Goal: Transaction & Acquisition: Purchase product/service

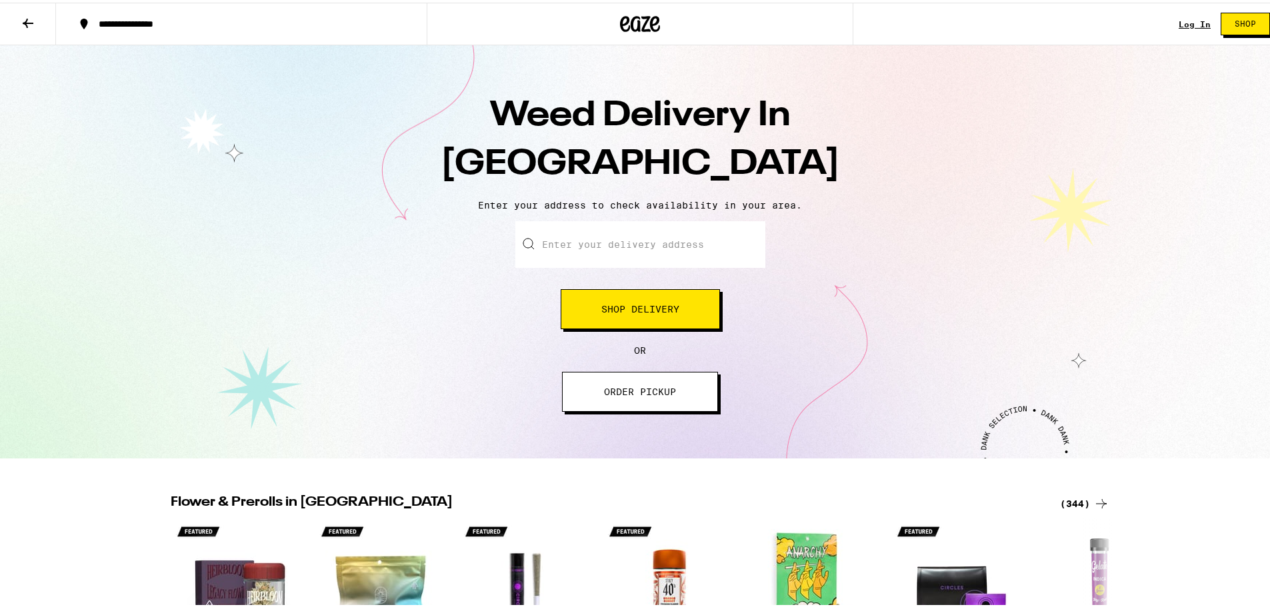
click at [1194, 19] on link "Log In" at bounding box center [1195, 21] width 32 height 9
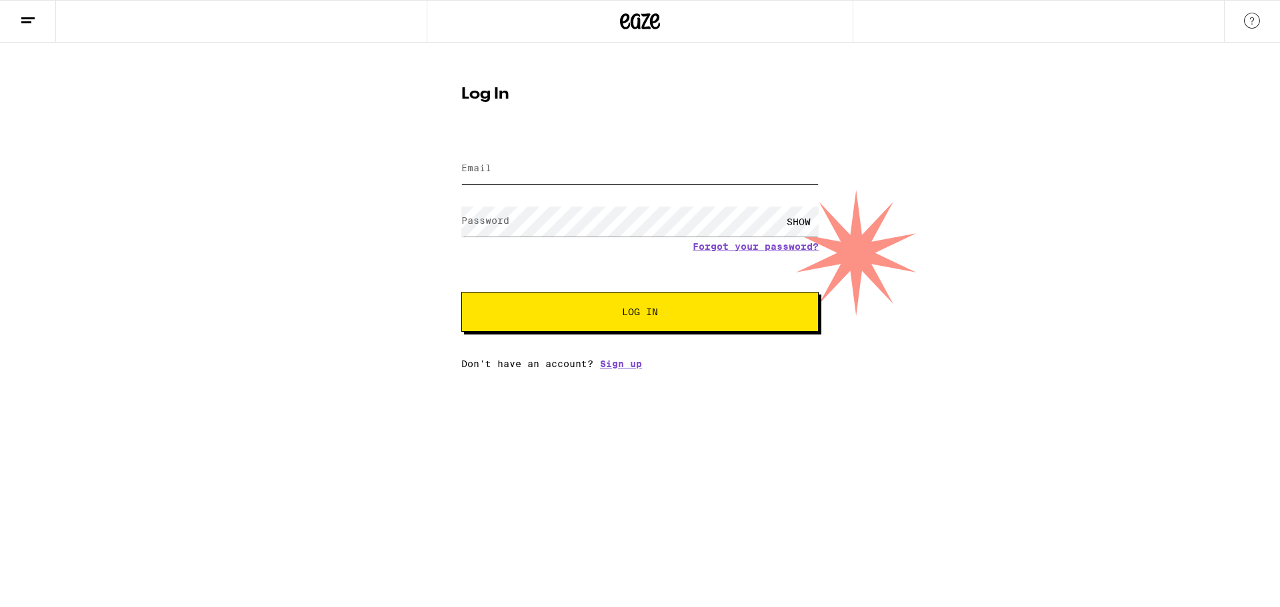
click at [490, 177] on input "Email" at bounding box center [639, 169] width 357 height 30
type input "senigar.kytiana@gmail.com"
click at [461, 292] on button "Log In" at bounding box center [639, 312] width 357 height 40
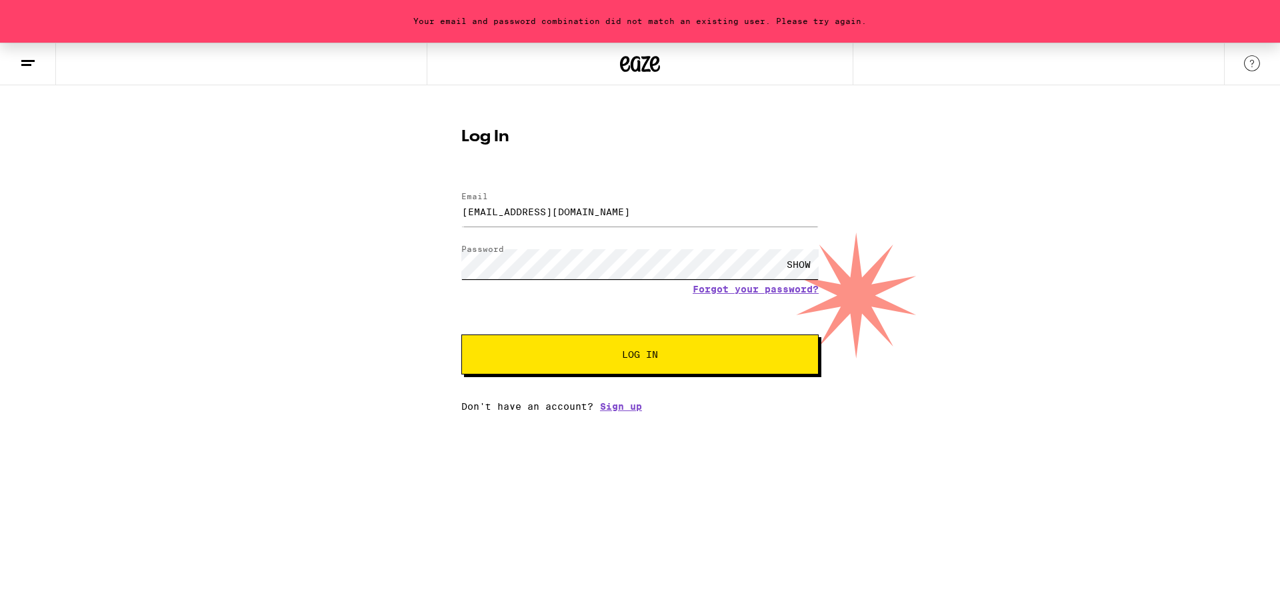
click at [388, 297] on div "Your email and password combination did not match an existing user. Please try …" at bounding box center [640, 227] width 1280 height 369
click at [461, 335] on button "Log In" at bounding box center [639, 355] width 357 height 40
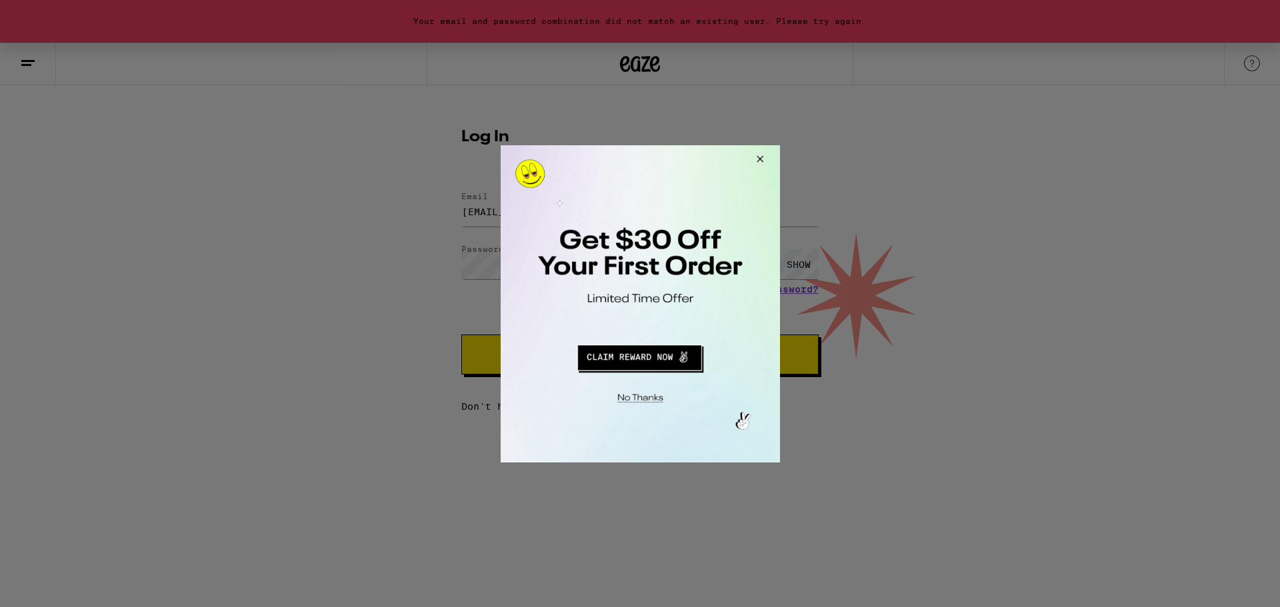
click at [633, 365] on button "Redirect to URL" at bounding box center [639, 355] width 232 height 32
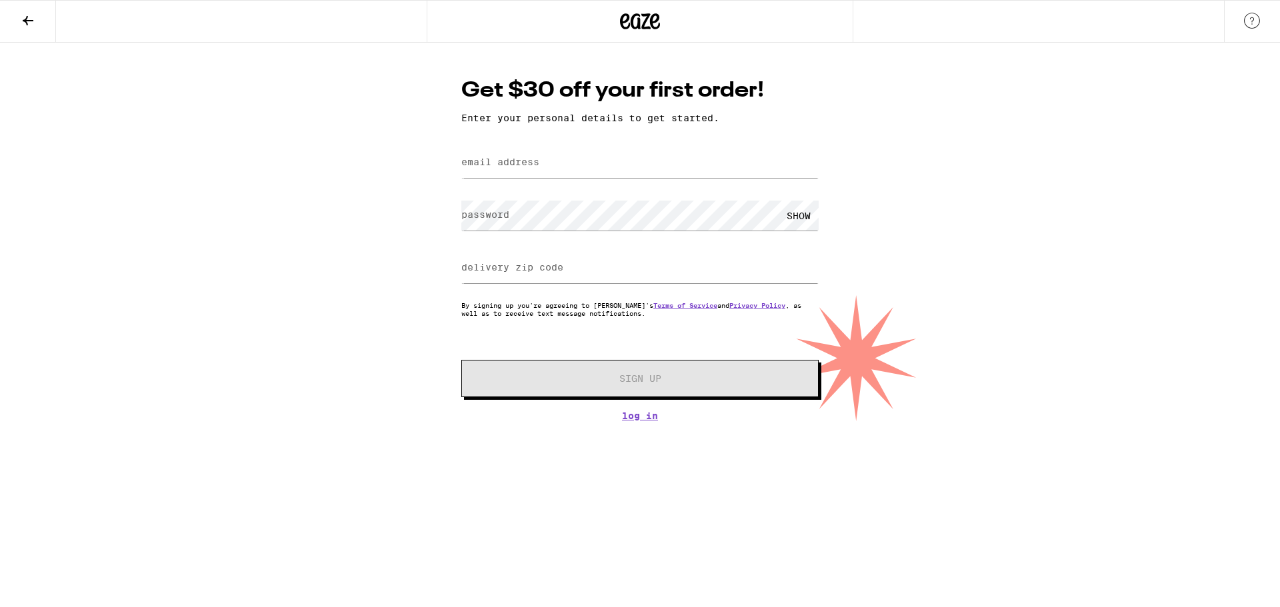
click at [521, 181] on div at bounding box center [639, 162] width 357 height 39
click at [524, 179] on div at bounding box center [639, 162] width 357 height 39
click at [524, 173] on input "email address" at bounding box center [639, 163] width 357 height 30
type input "senigar.kytiana@gmail.com"
click at [474, 217] on label "password" at bounding box center [485, 214] width 48 height 11
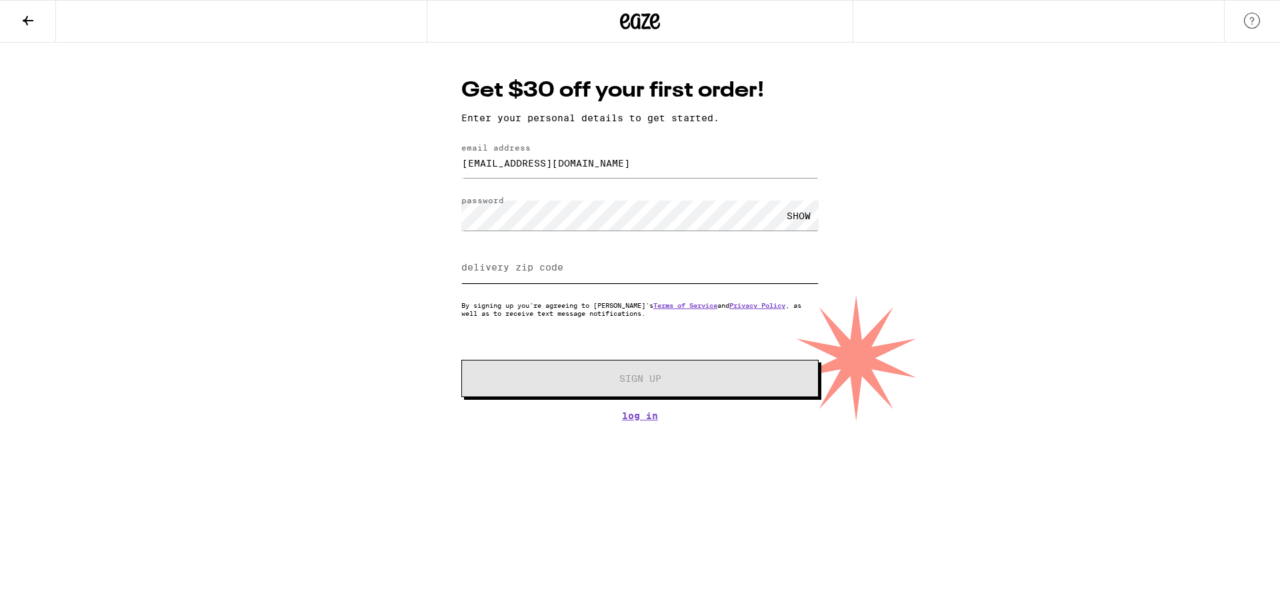
click at [494, 262] on input "delivery zip code" at bounding box center [639, 268] width 357 height 30
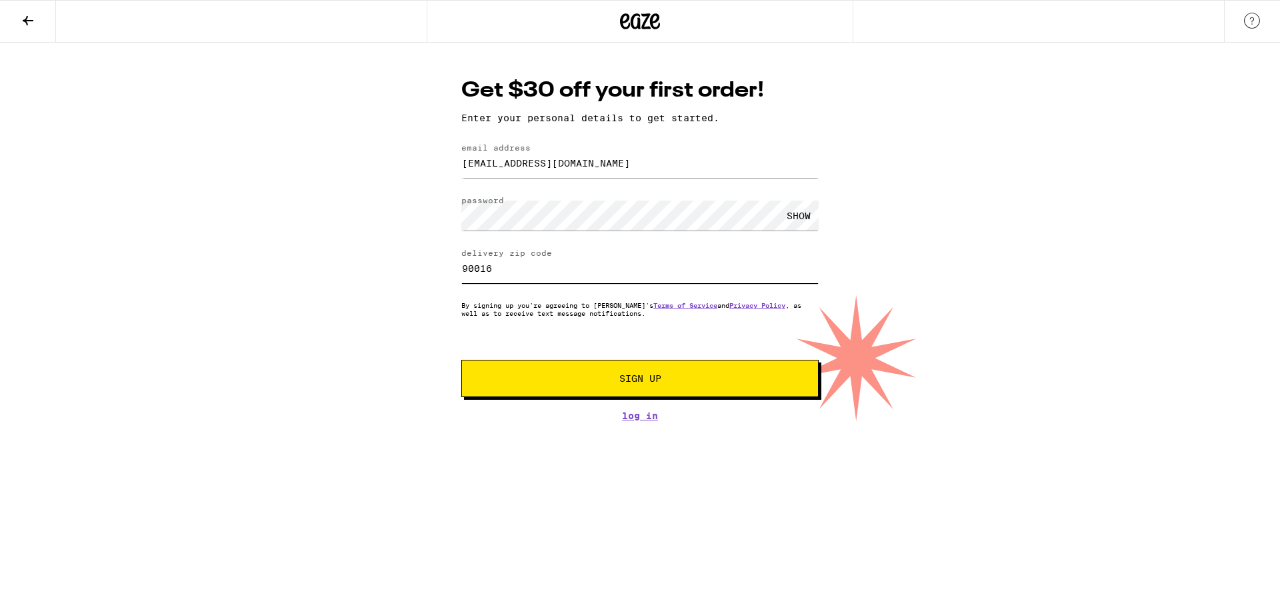
type input "90016"
click at [597, 391] on button "Sign Up" at bounding box center [639, 378] width 357 height 37
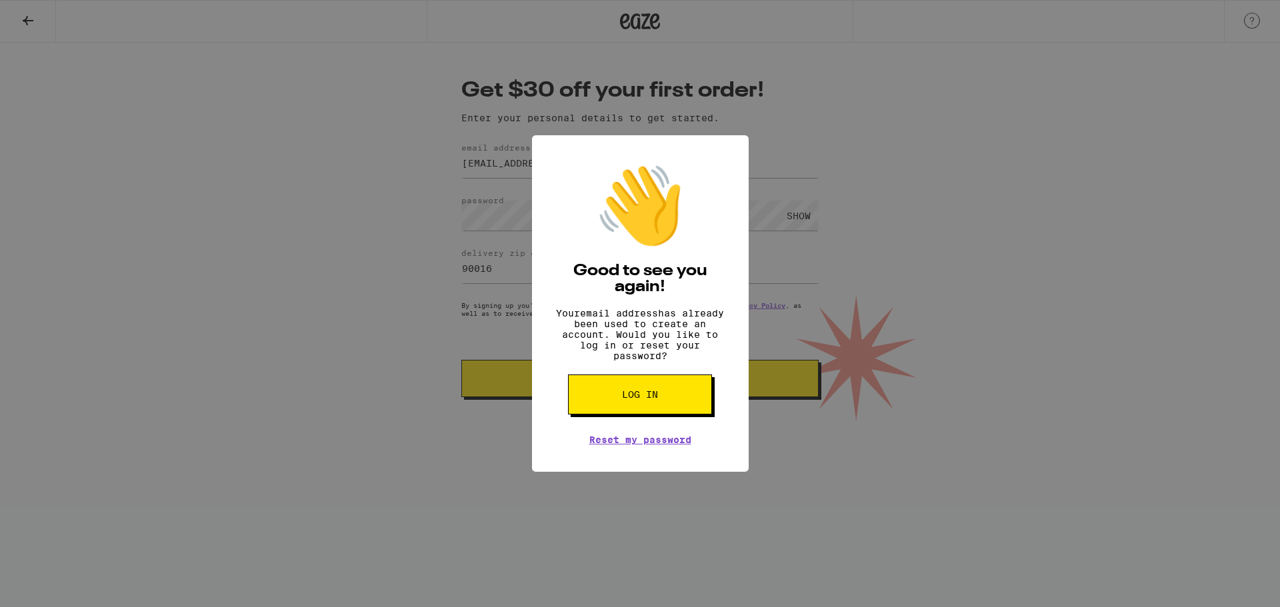
click at [627, 399] on span "Log in" at bounding box center [640, 394] width 36 height 9
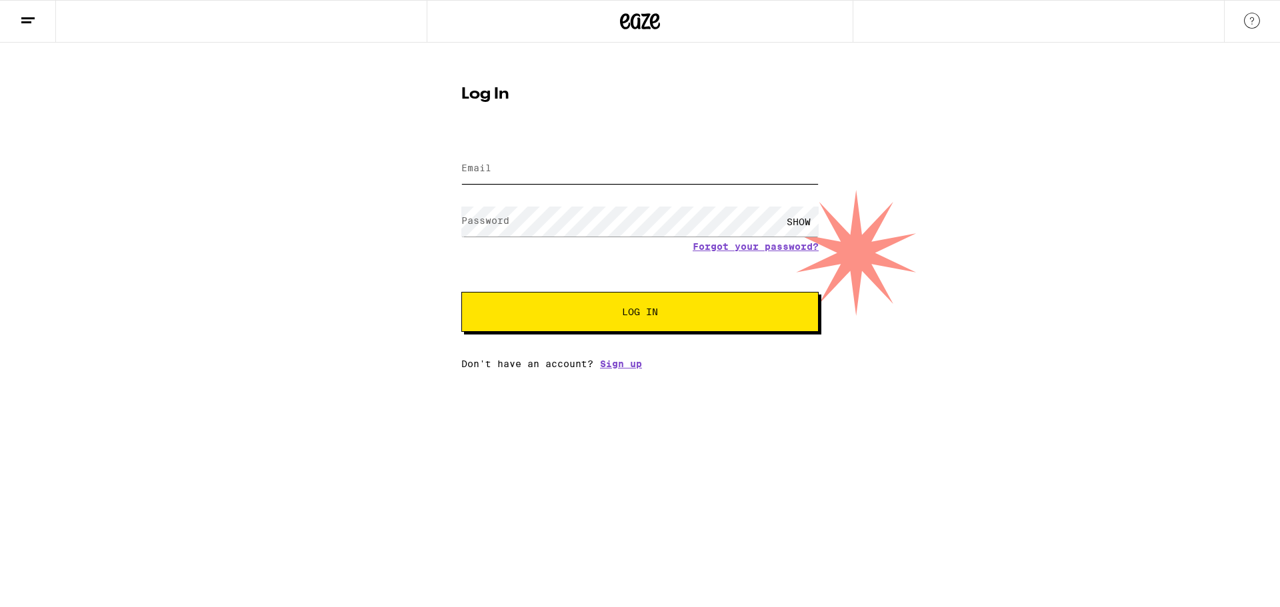
click at [607, 178] on input "Email" at bounding box center [639, 169] width 357 height 30
type input "senigar.kytiana@gmail.com"
click at [461, 292] on button "Log In" at bounding box center [639, 312] width 357 height 40
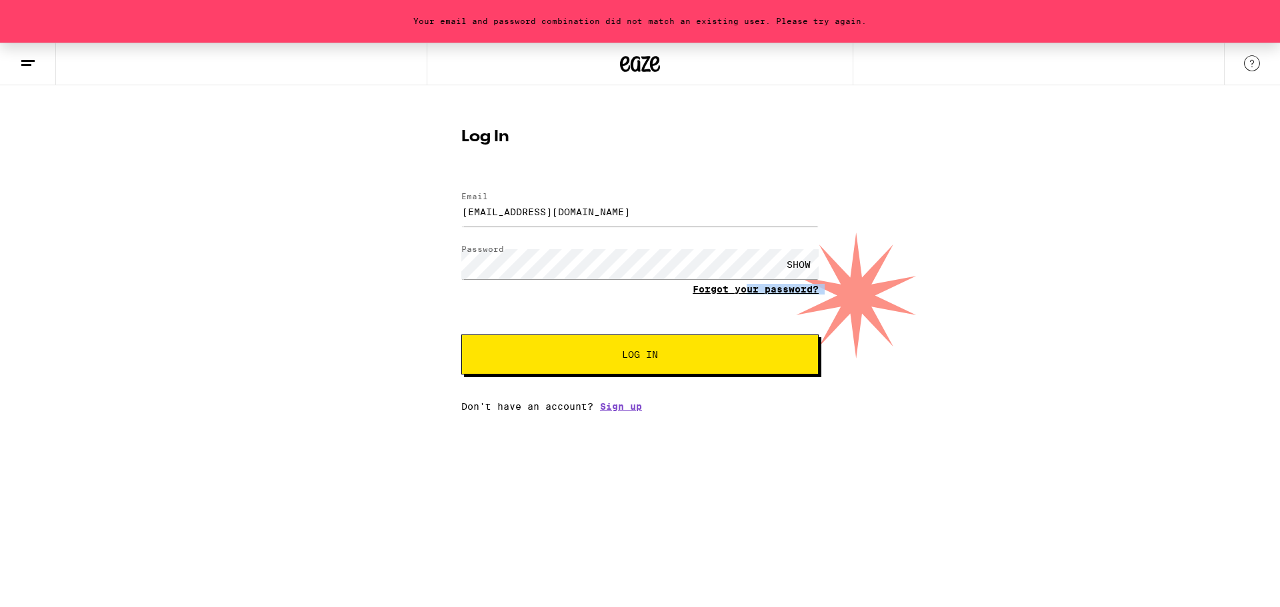
drag, startPoint x: 735, startPoint y: 301, endPoint x: 745, endPoint y: 291, distance: 14.6
click at [745, 291] on form "Email Email senigar.kytiana@gmail.com Password Password SHOW Forgot your passwo…" at bounding box center [639, 277] width 357 height 196
click at [745, 291] on link "Forgot your password?" at bounding box center [756, 289] width 126 height 11
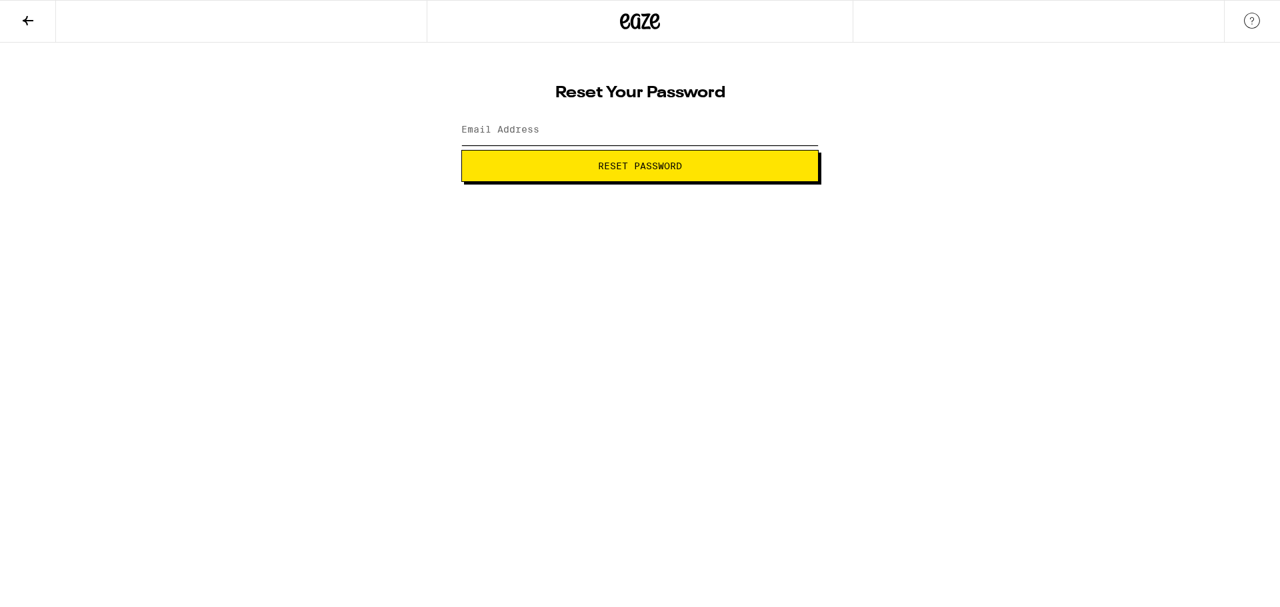
click at [601, 133] on input "Email Address" at bounding box center [639, 130] width 357 height 30
type input "senigar.kytiana@gmail.com"
click at [601, 161] on span "Reset Password" at bounding box center [640, 165] width 84 height 9
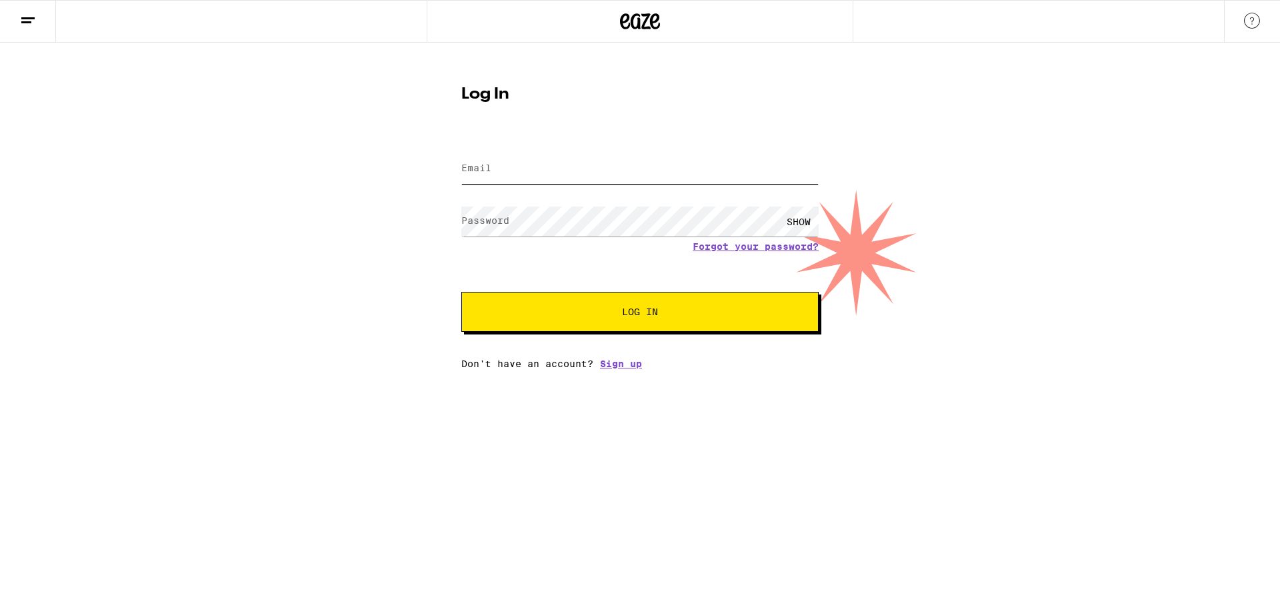
click at [571, 173] on input "Email" at bounding box center [639, 169] width 357 height 30
type input "senigar.kytiana@gmail.com"
click at [461, 292] on button "Log In" at bounding box center [639, 312] width 357 height 40
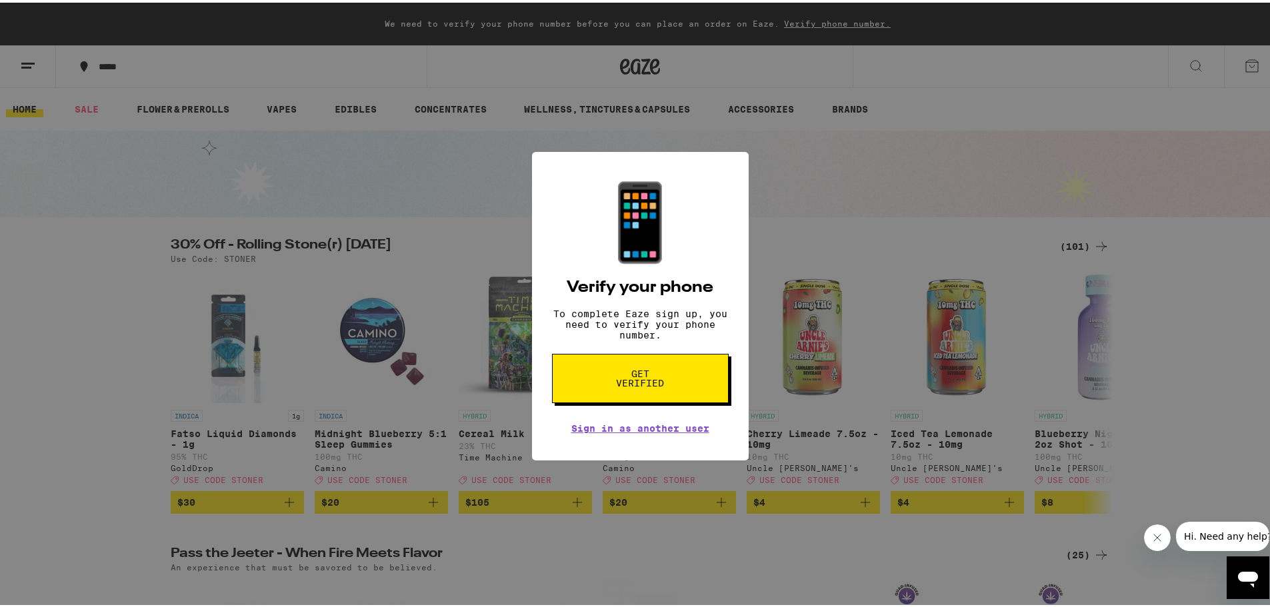
click at [655, 384] on span "Get verified" at bounding box center [640, 376] width 69 height 19
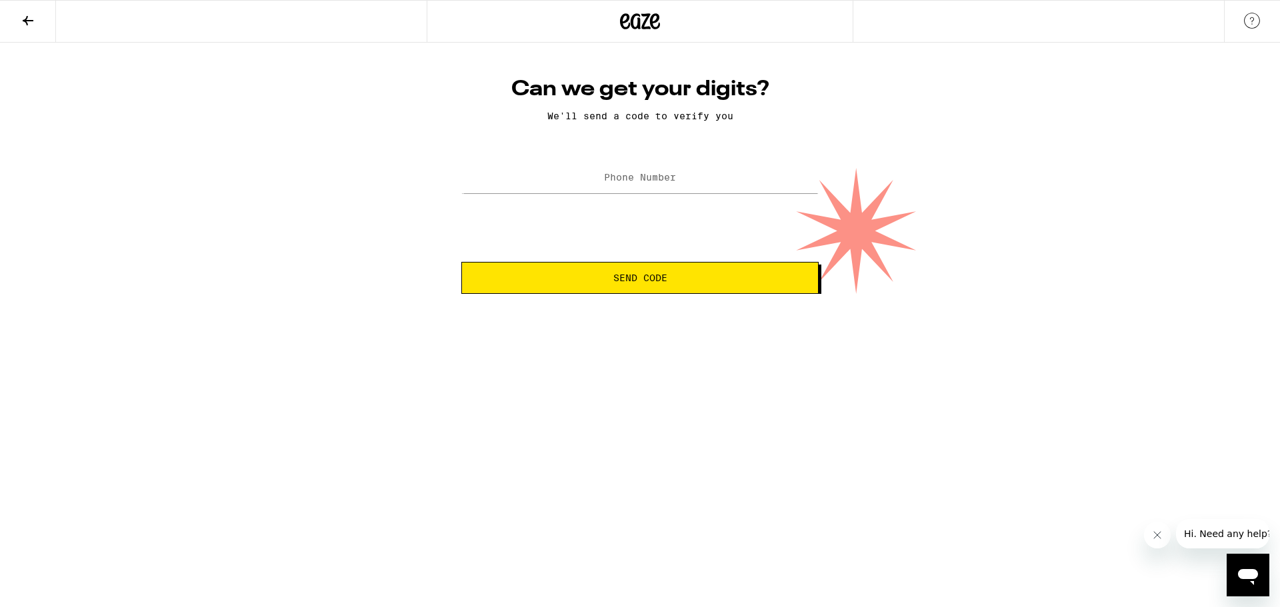
click at [657, 183] on label "Phone Number" at bounding box center [640, 177] width 72 height 11
type input "(310) 743-9972"
click at [681, 275] on span "Send Code" at bounding box center [640, 277] width 335 height 9
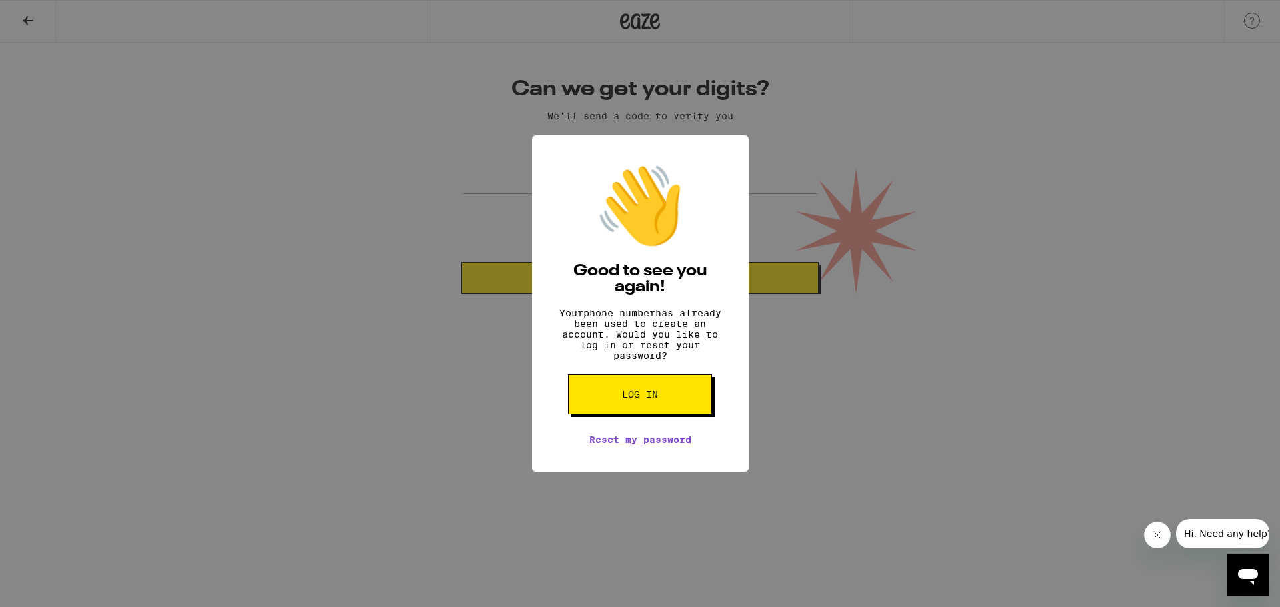
click at [598, 426] on div "👋 Good to see you again! Your phone number has already been used to create an a…" at bounding box center [640, 303] width 217 height 337
click at [633, 379] on div "👋 Good to see you again! Your phone number has already been used to create an a…" at bounding box center [640, 303] width 217 height 337
click at [627, 399] on span "Log in" at bounding box center [640, 394] width 36 height 9
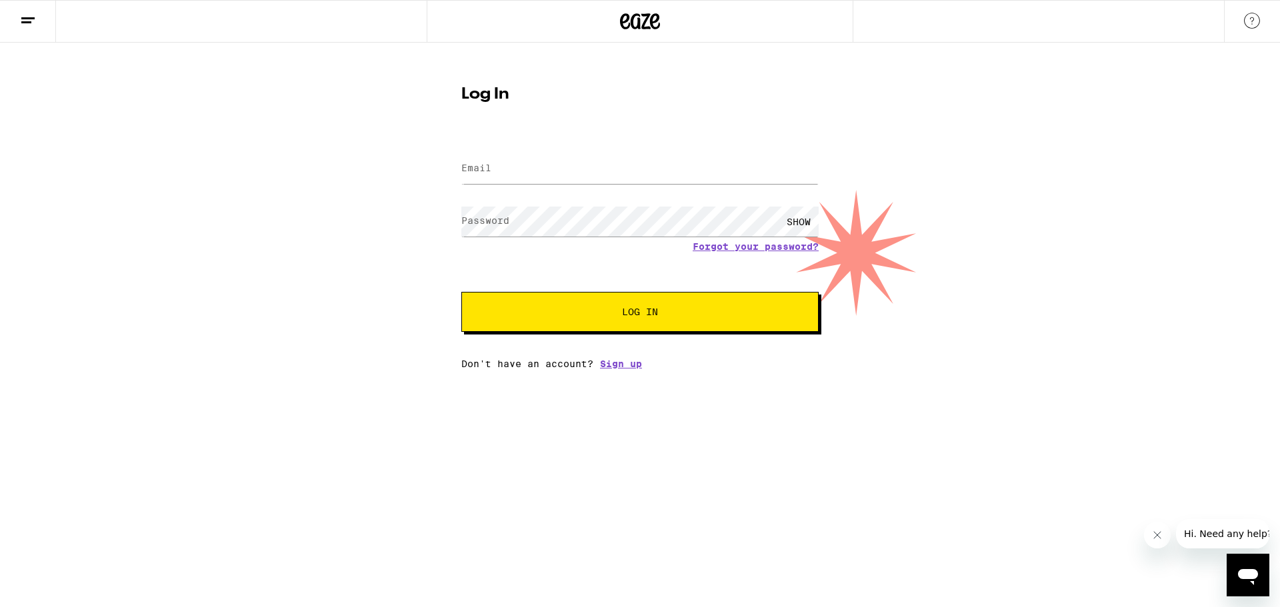
drag, startPoint x: 609, startPoint y: 195, endPoint x: 627, endPoint y: 181, distance: 23.7
click at [617, 189] on form "Email Email Password Password SHOW Forgot your password? Log In" at bounding box center [639, 234] width 357 height 196
click at [627, 180] on input "Email" at bounding box center [639, 169] width 357 height 30
type input "senigar.kytiana@gmail.com"
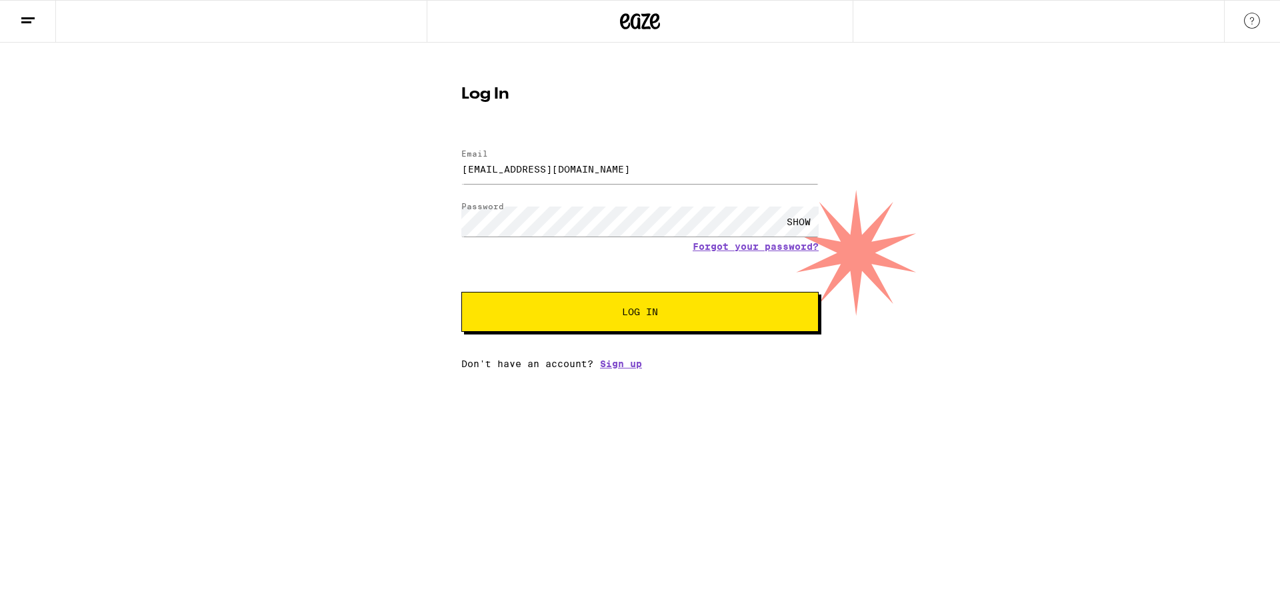
click at [545, 323] on button "Log In" at bounding box center [639, 312] width 357 height 40
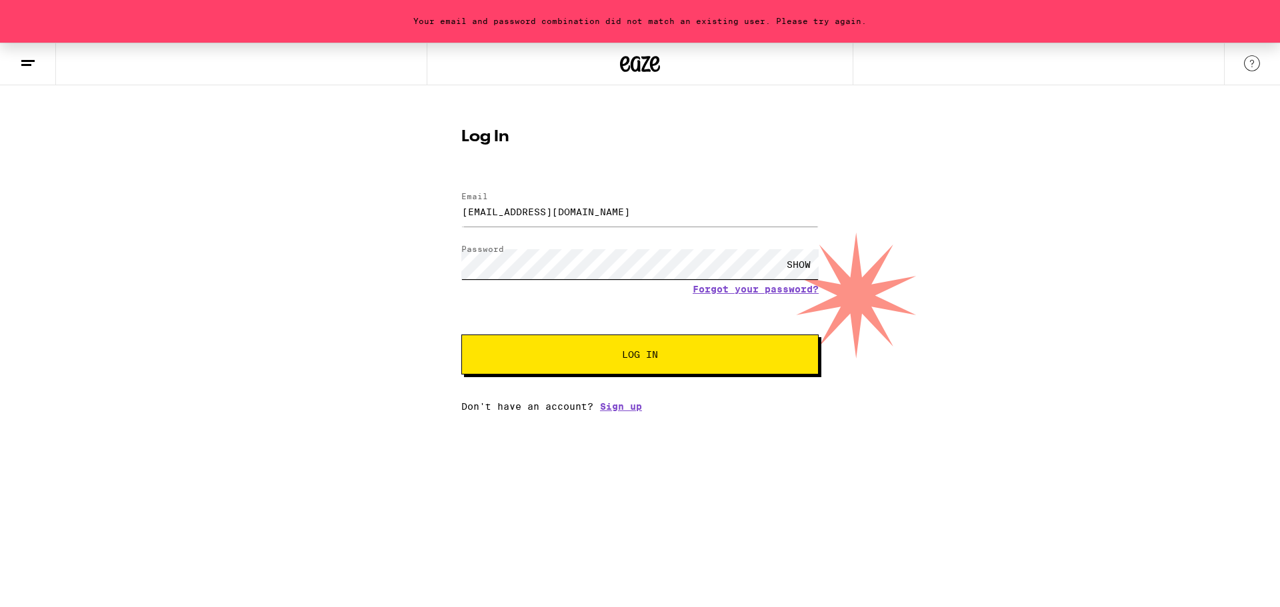
click at [312, 264] on div "Your email and password combination did not match an existing user. Please try …" at bounding box center [640, 227] width 1280 height 369
click at [636, 373] on button "Log In" at bounding box center [639, 355] width 357 height 40
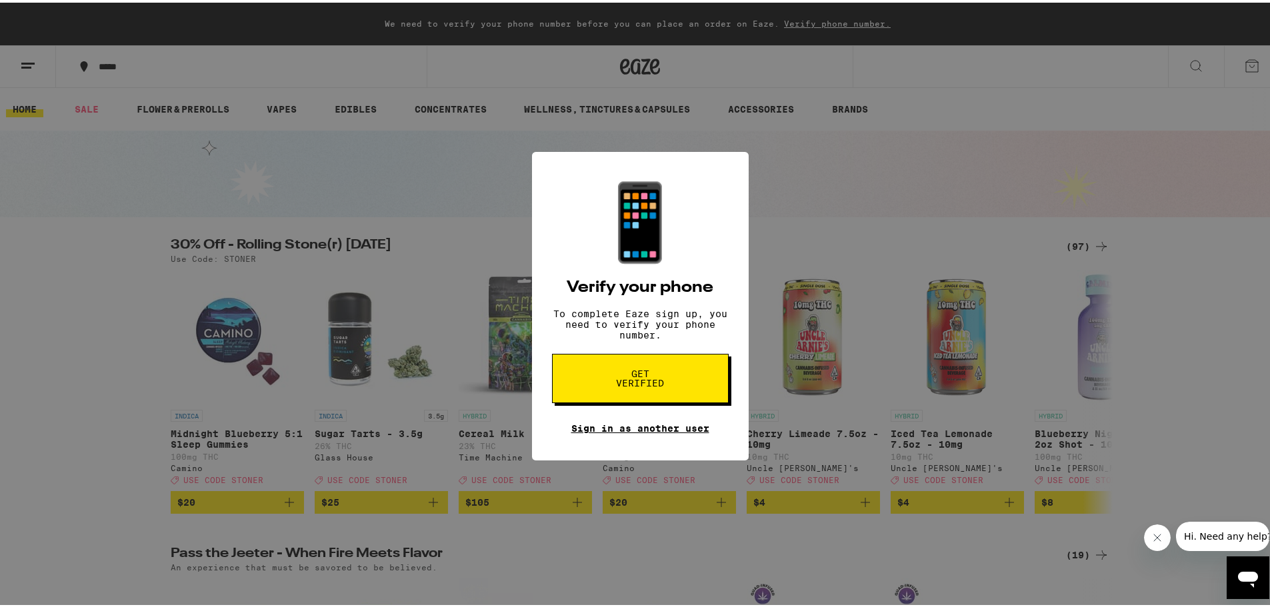
click at [623, 431] on link "Sign in as another user" at bounding box center [640, 426] width 138 height 11
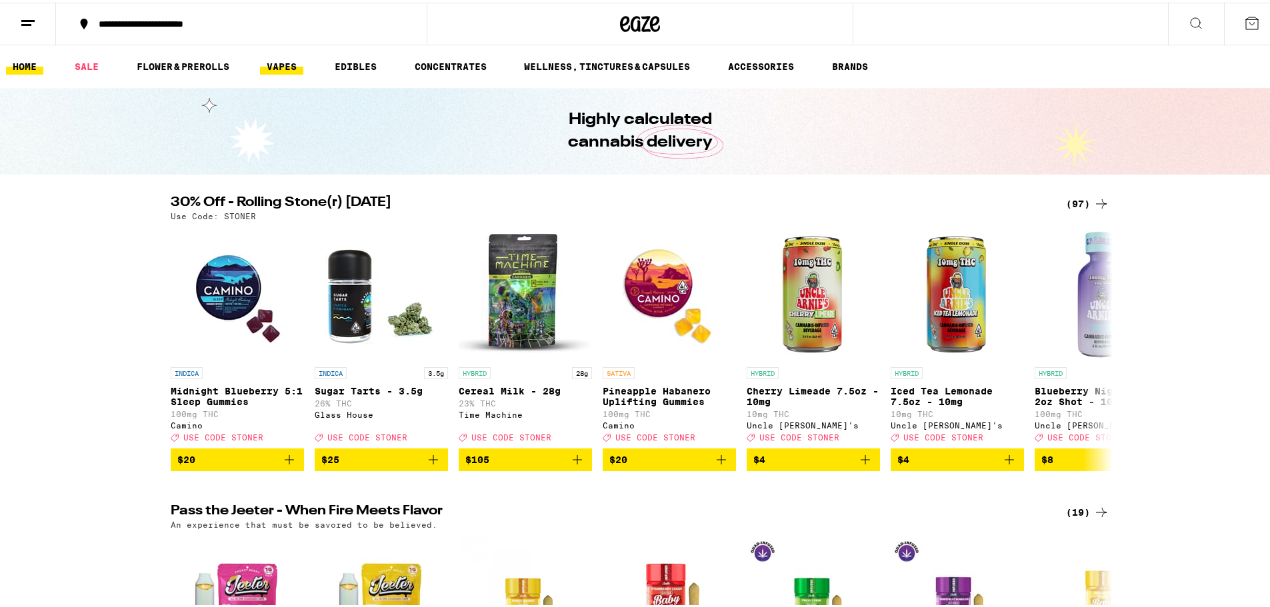
click at [288, 65] on link "VAPES" at bounding box center [281, 64] width 43 height 16
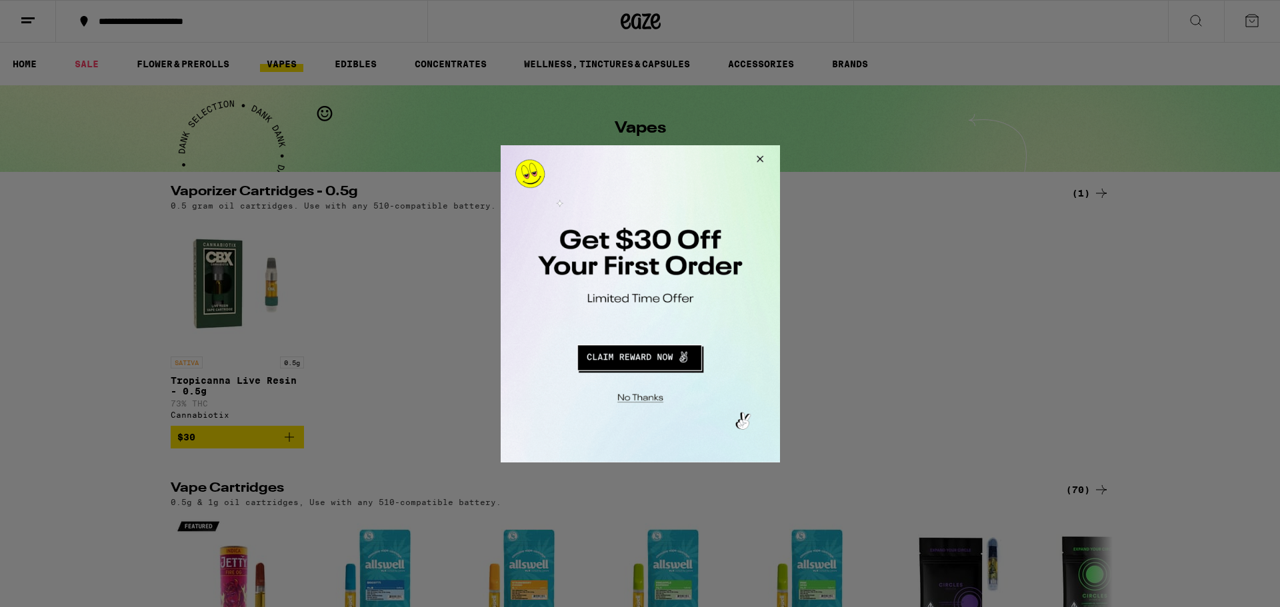
click at [675, 355] on button "Redirect to URL" at bounding box center [639, 355] width 232 height 32
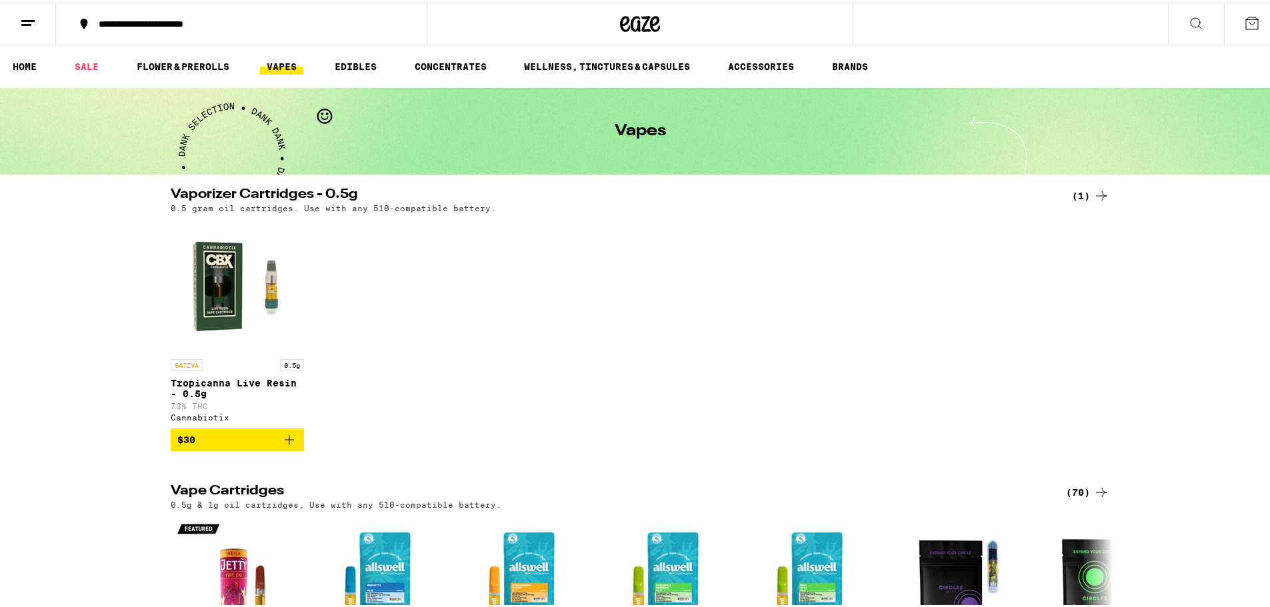
click at [289, 445] on icon "Add to bag" at bounding box center [289, 437] width 16 height 16
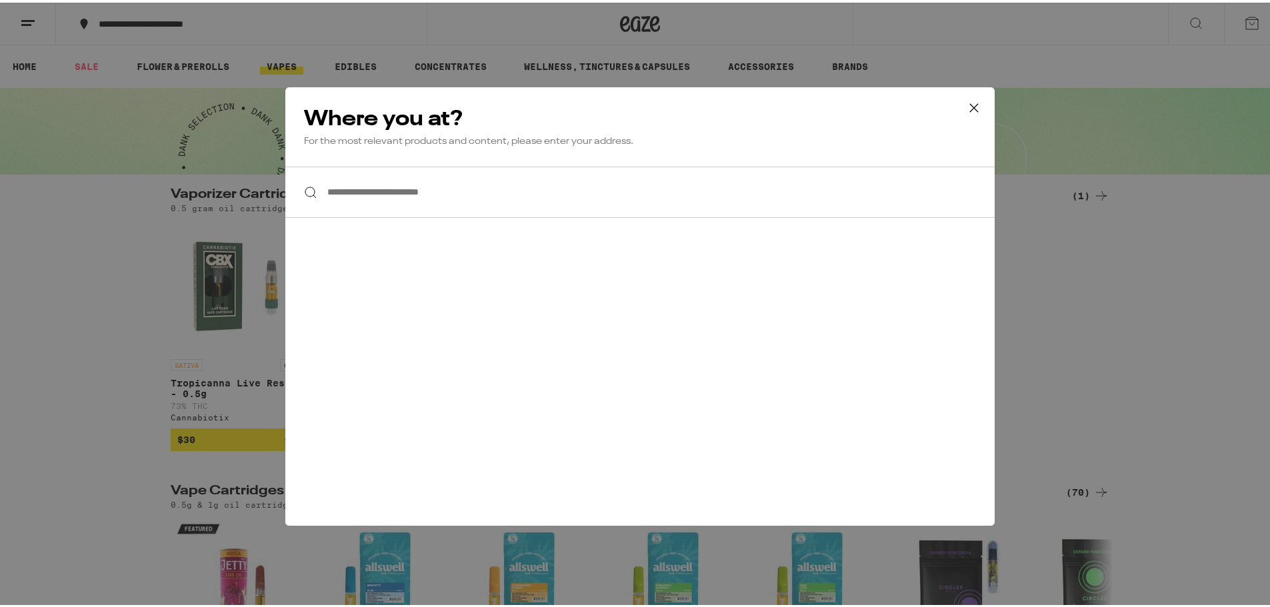
click at [507, 182] on input "**********" at bounding box center [639, 189] width 709 height 51
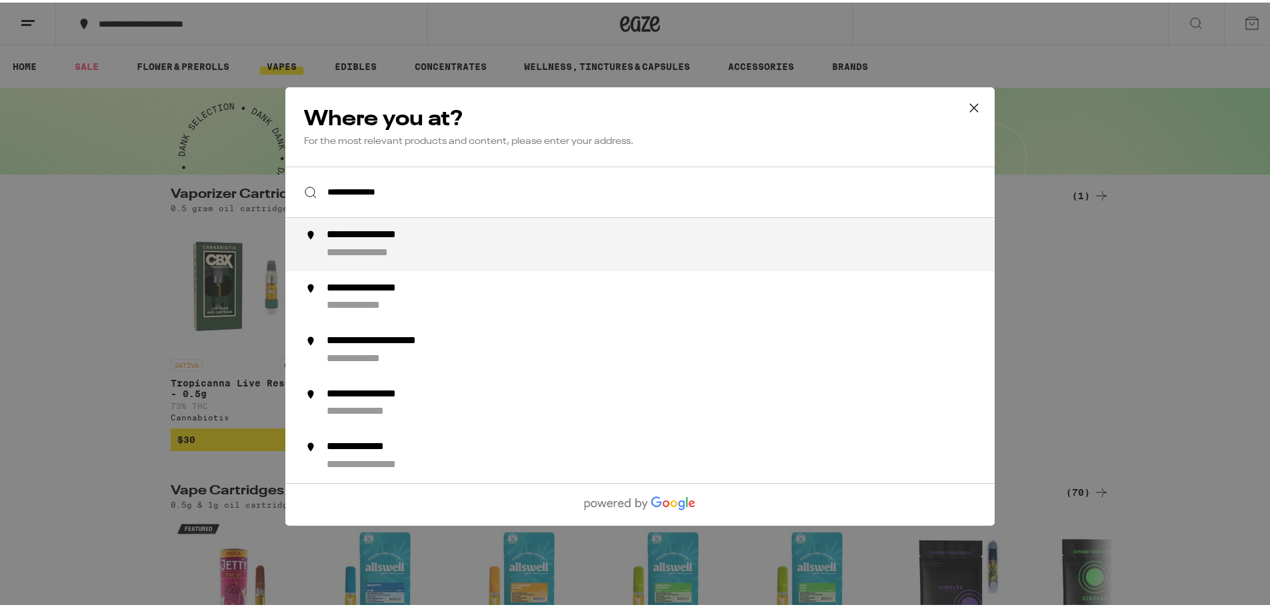
click at [449, 257] on div "**********" at bounding box center [667, 242] width 680 height 32
type input "**********"
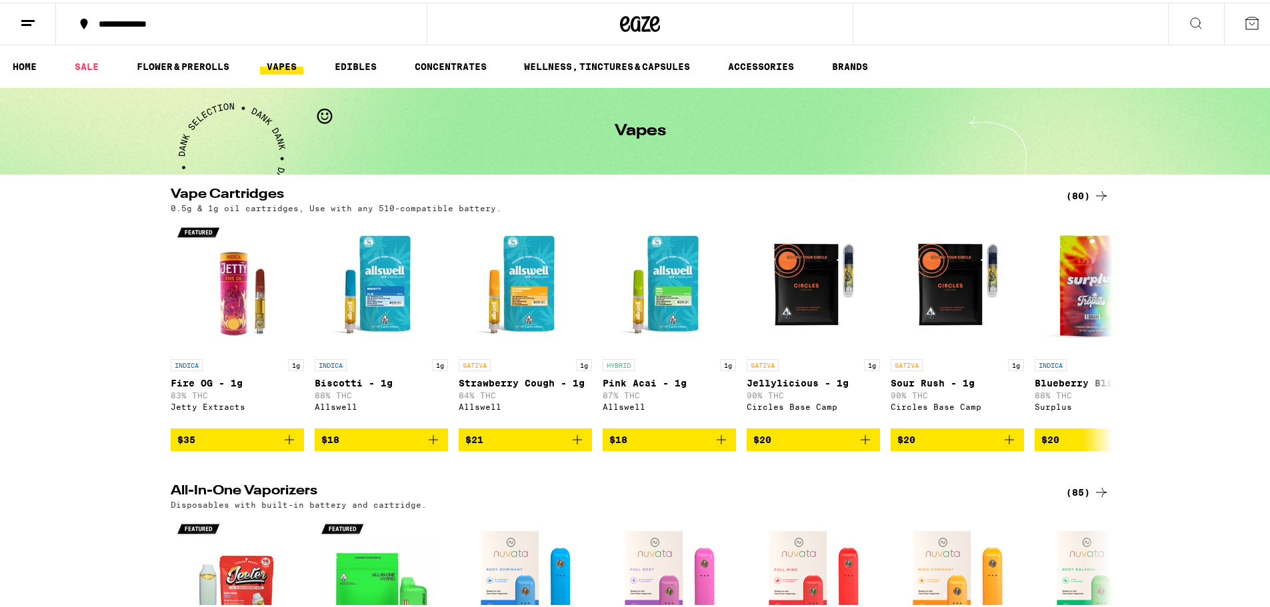
drag, startPoint x: 1171, startPoint y: 17, endPoint x: 1180, endPoint y: 15, distance: 8.8
click at [1180, 15] on button at bounding box center [1196, 22] width 56 height 42
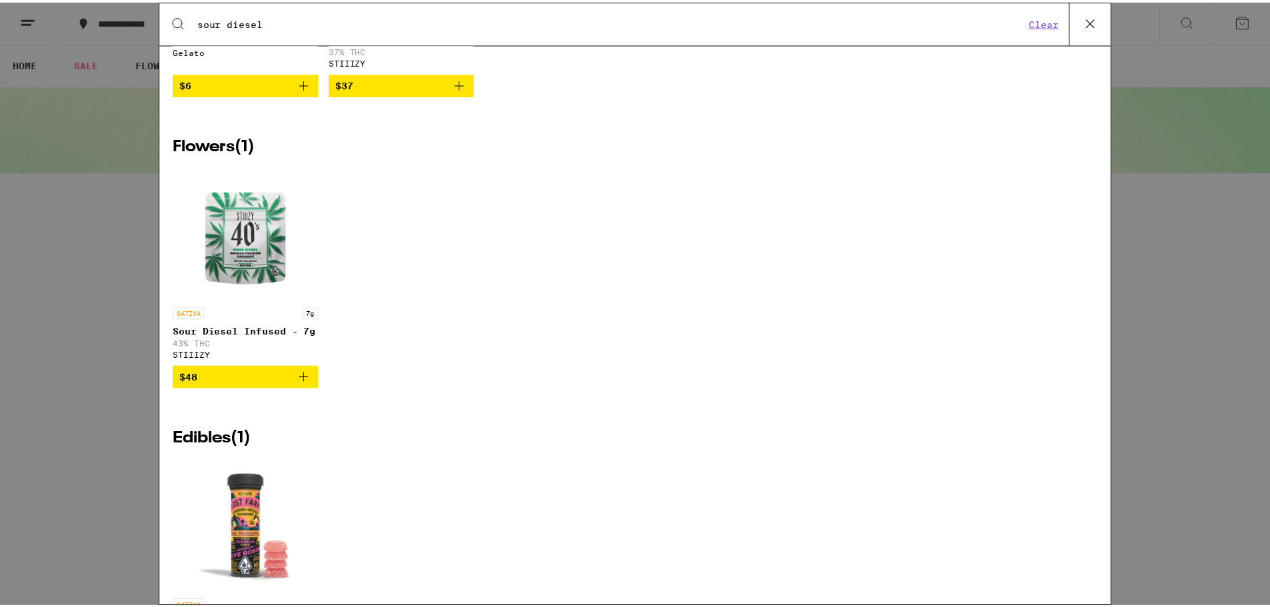
scroll to position [698, 0]
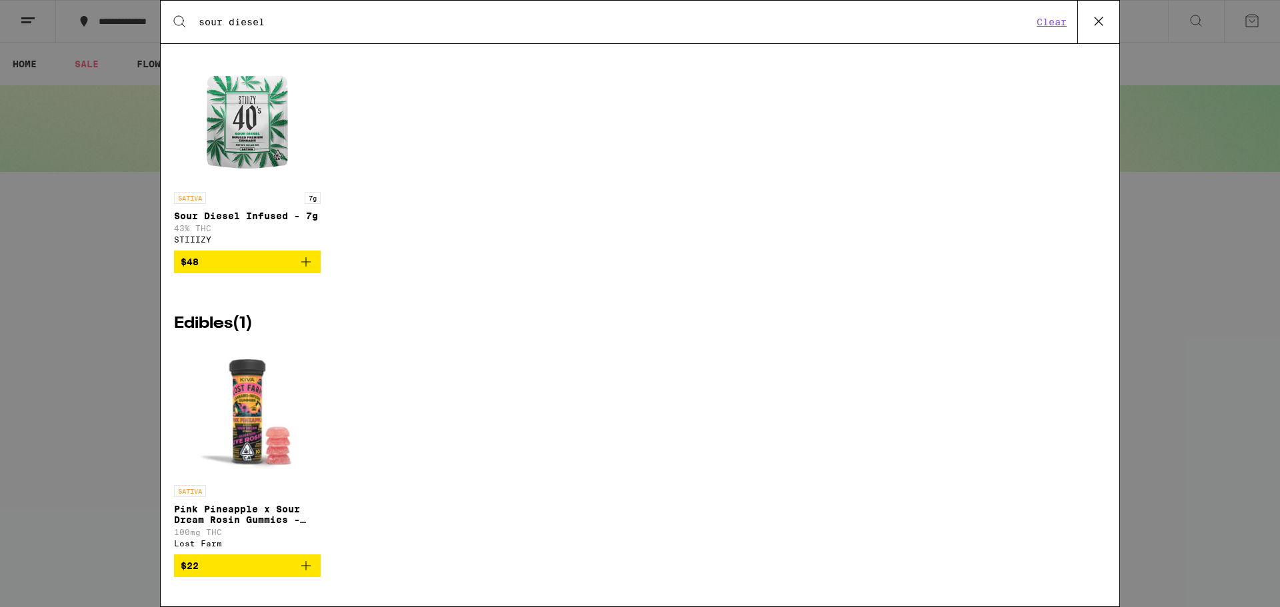
type input "sour diesel"
click at [1102, 17] on icon at bounding box center [1099, 21] width 20 height 20
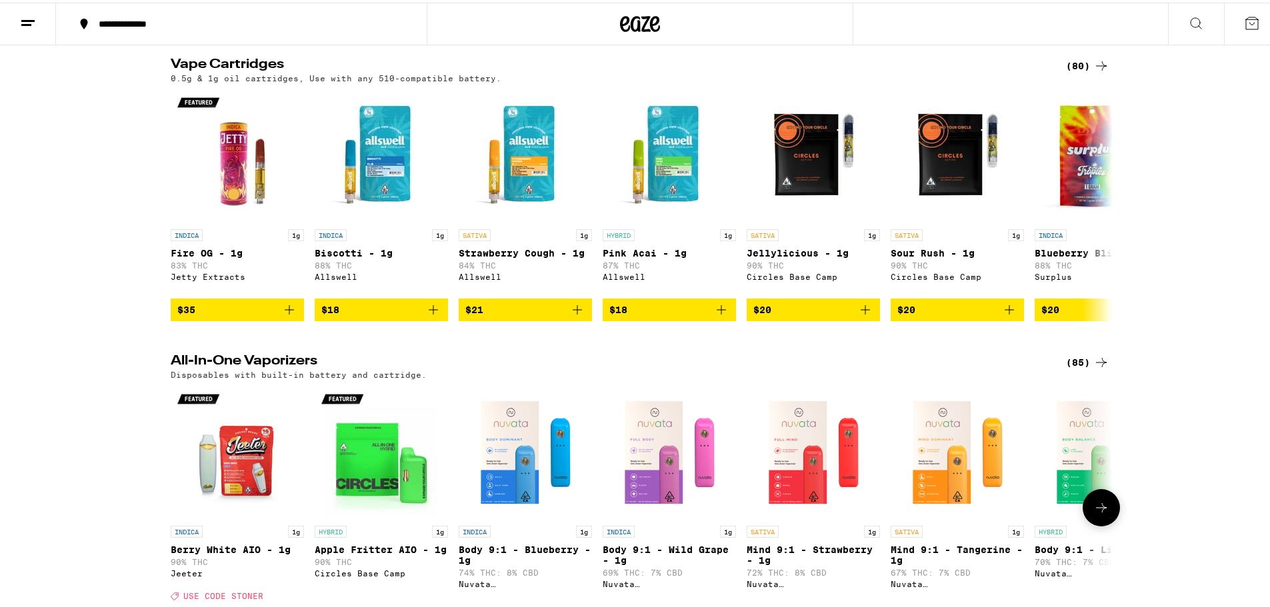
scroll to position [0, 0]
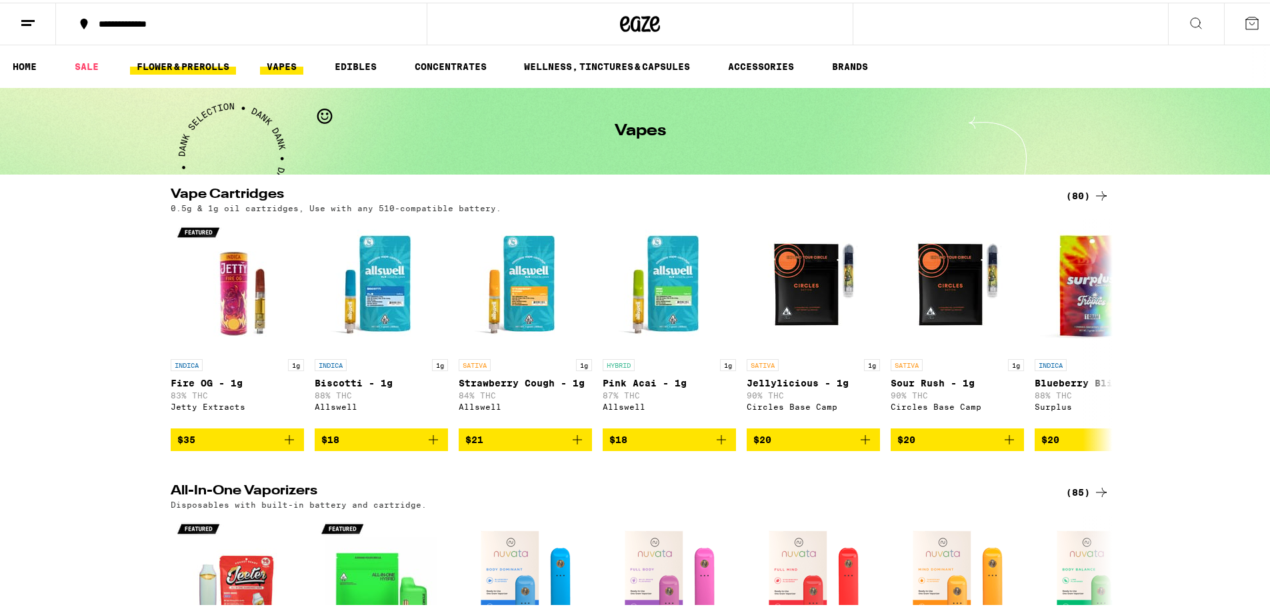
click at [206, 56] on link "FLOWER & PREROLLS" at bounding box center [183, 64] width 106 height 16
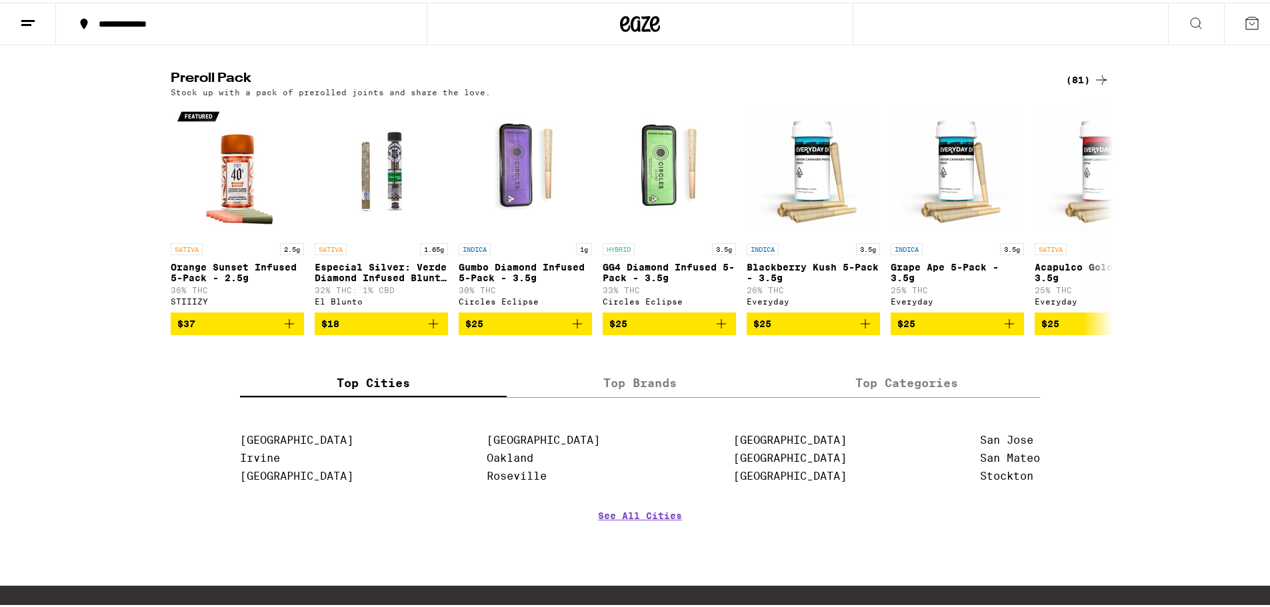
scroll to position [1000, 0]
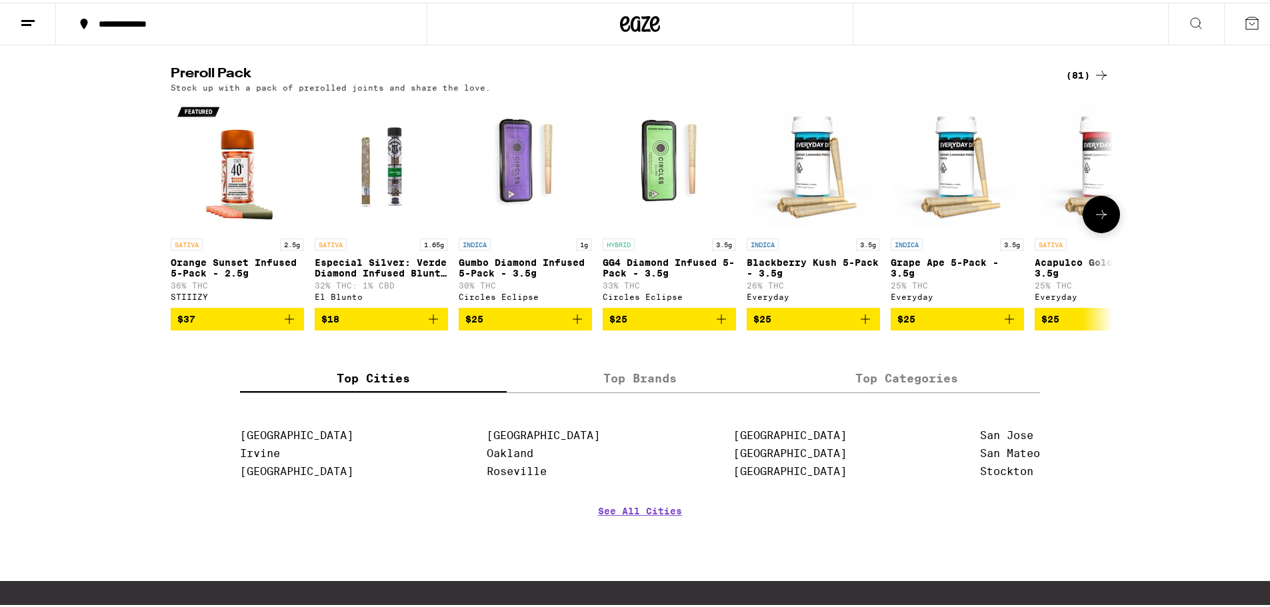
click at [1096, 217] on icon at bounding box center [1101, 211] width 11 height 9
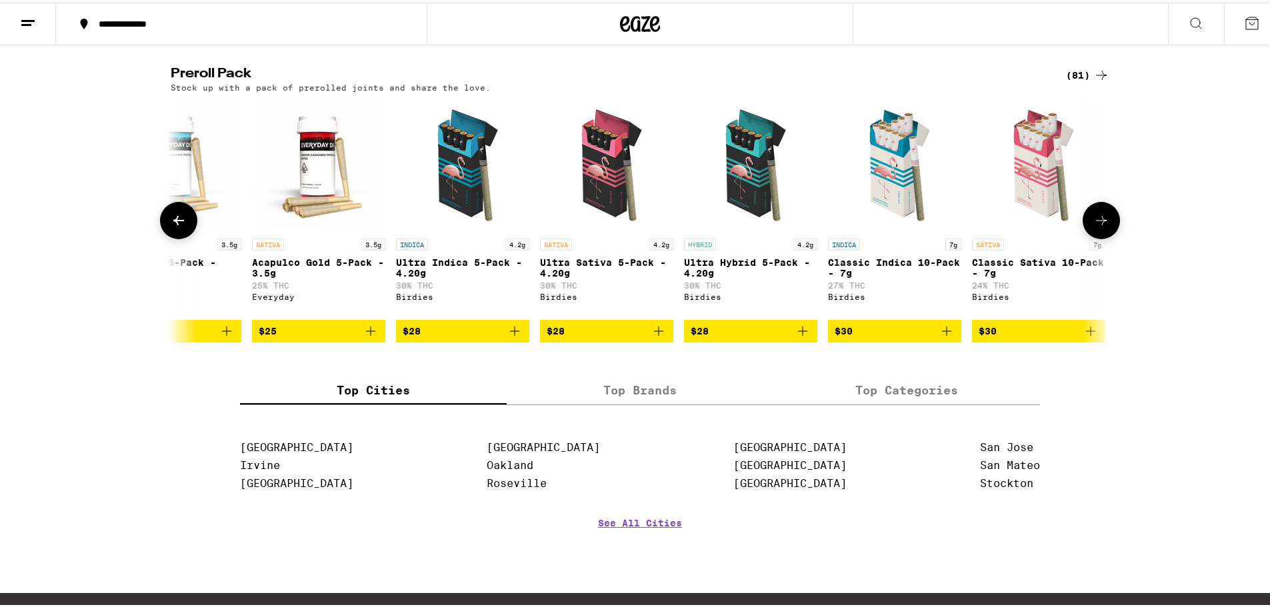
scroll to position [0, 793]
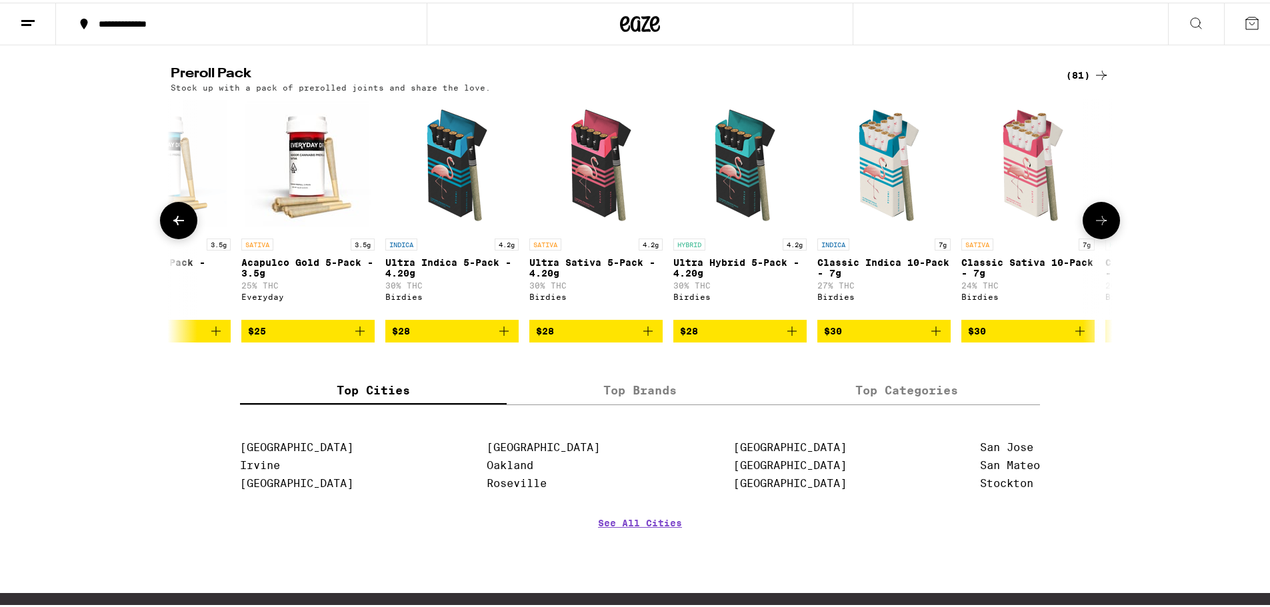
click at [173, 223] on icon at bounding box center [178, 217] width 11 height 9
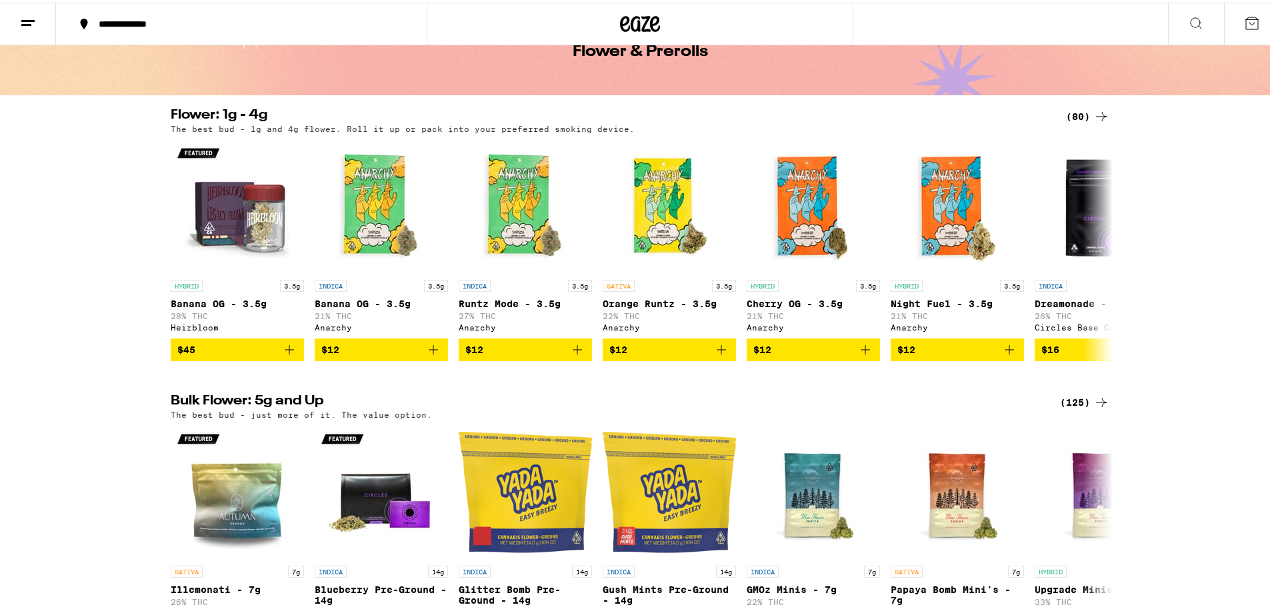
scroll to position [0, 0]
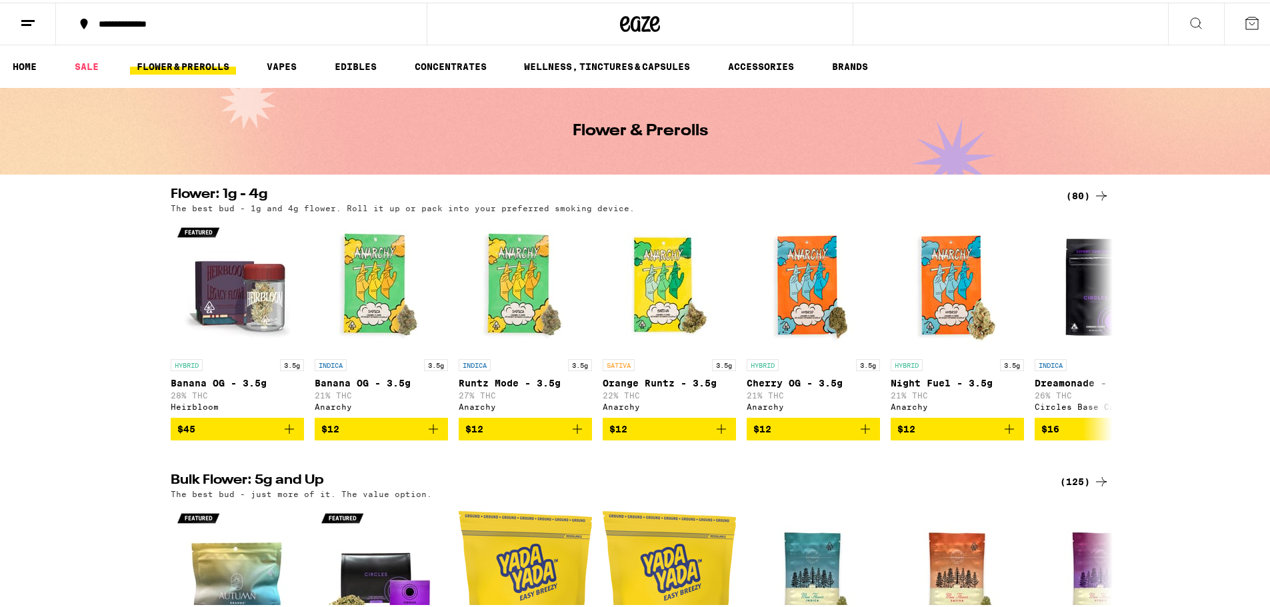
click at [1097, 187] on icon at bounding box center [1101, 193] width 16 height 16
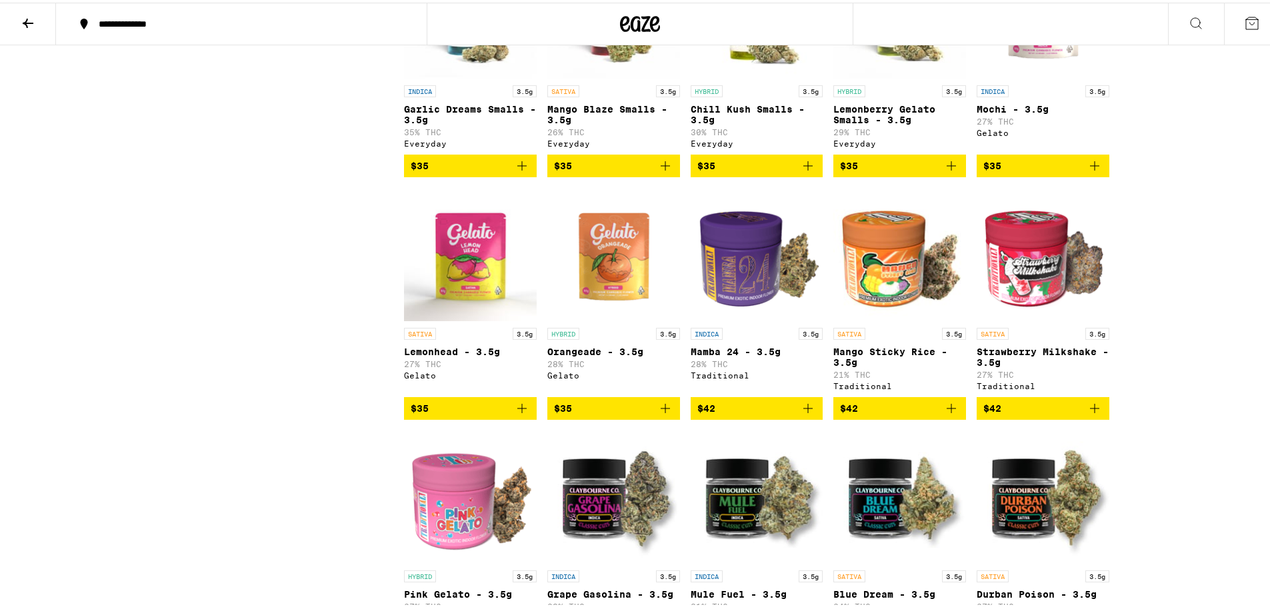
scroll to position [1467, 0]
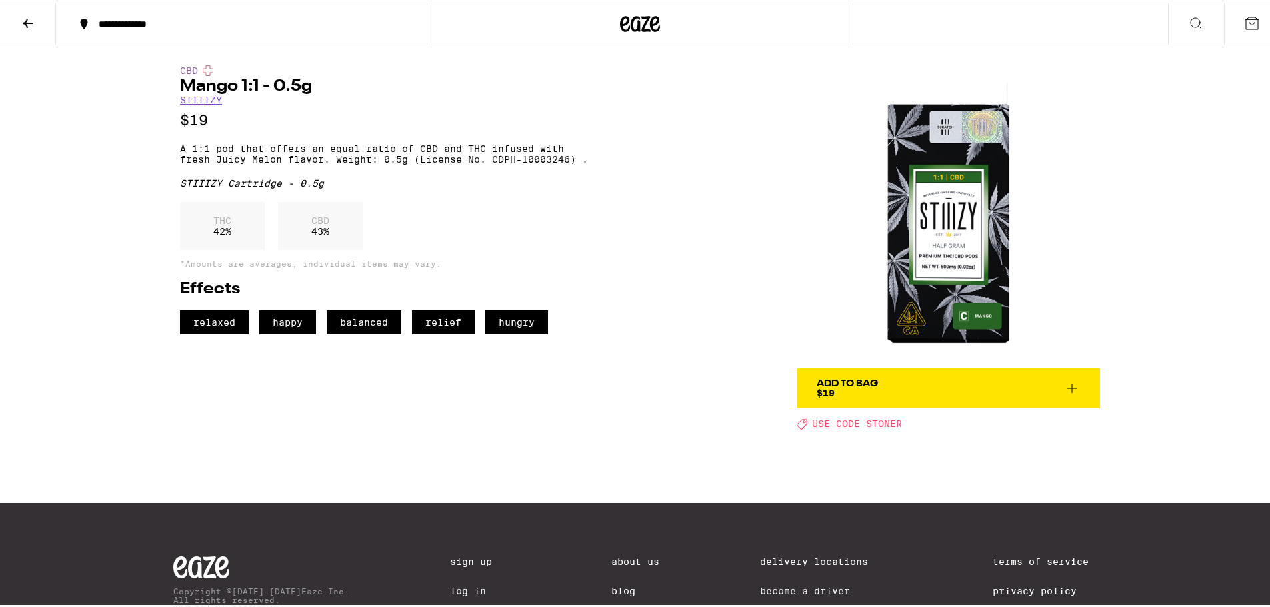
click at [1199, 14] on button at bounding box center [1196, 22] width 56 height 42
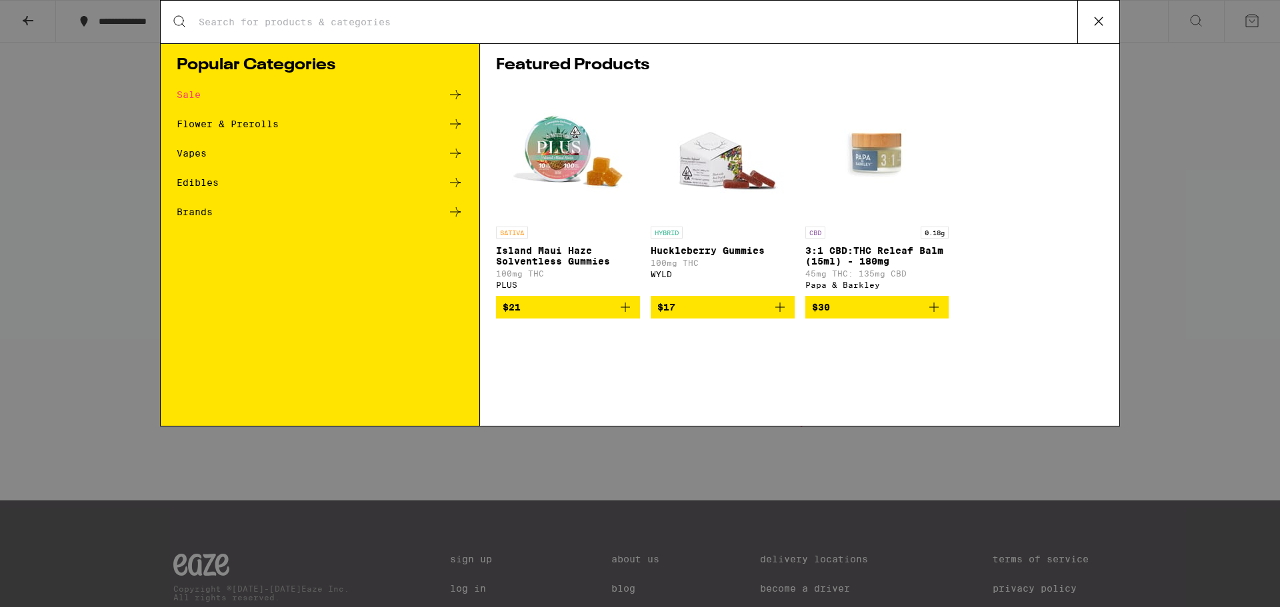
click at [600, 19] on input "Search for Products" at bounding box center [637, 22] width 879 height 12
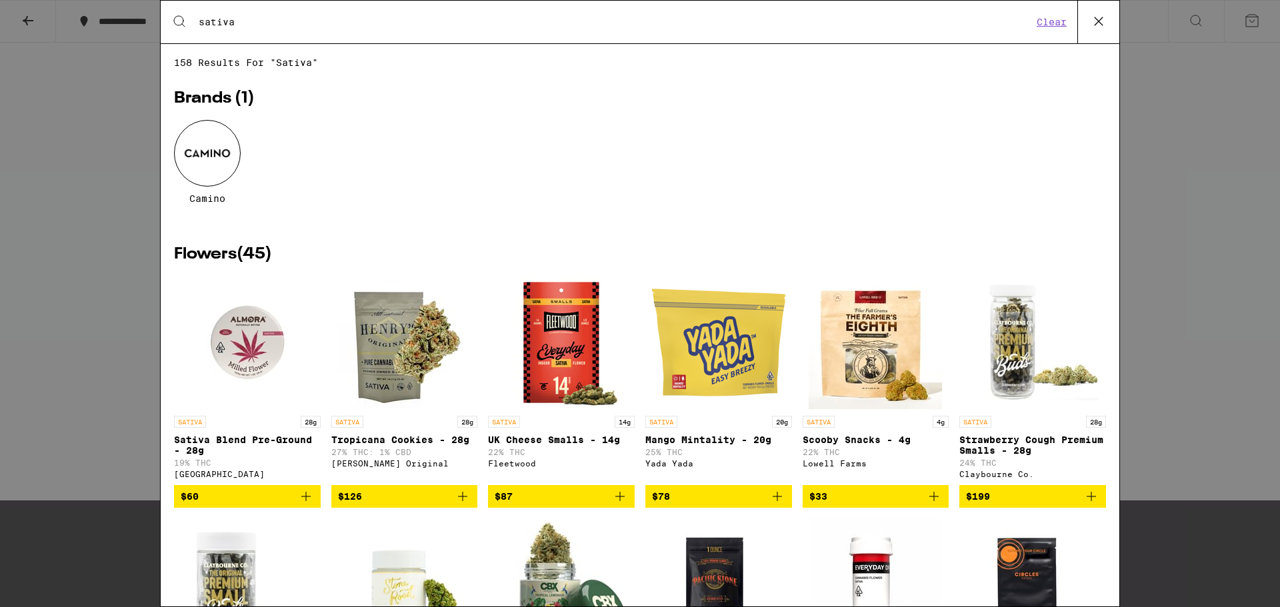
type input "sativa"
